Goal: Task Accomplishment & Management: Manage account settings

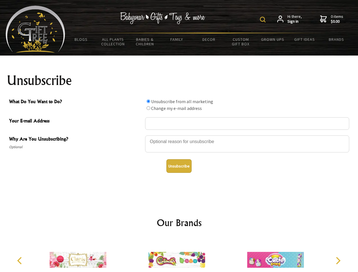
click at [264, 20] on img at bounding box center [263, 20] width 6 height 6
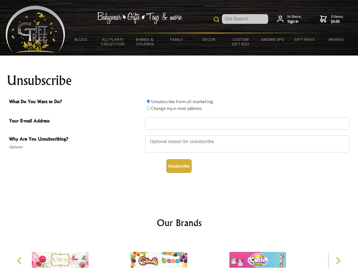
click at [179, 135] on div at bounding box center [247, 145] width 204 height 20
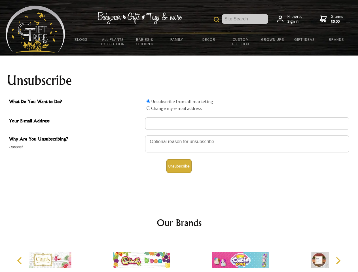
click at [148, 101] on input "What Do You Want to Do?" at bounding box center [149, 102] width 4 height 4
